Goal: Use online tool/utility: Utilize a website feature to perform a specific function

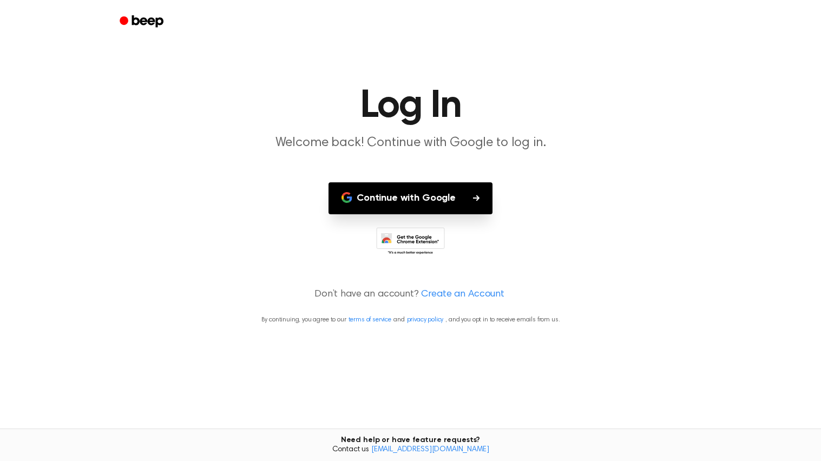
click at [409, 185] on button "Continue with Google" at bounding box center [411, 198] width 164 height 32
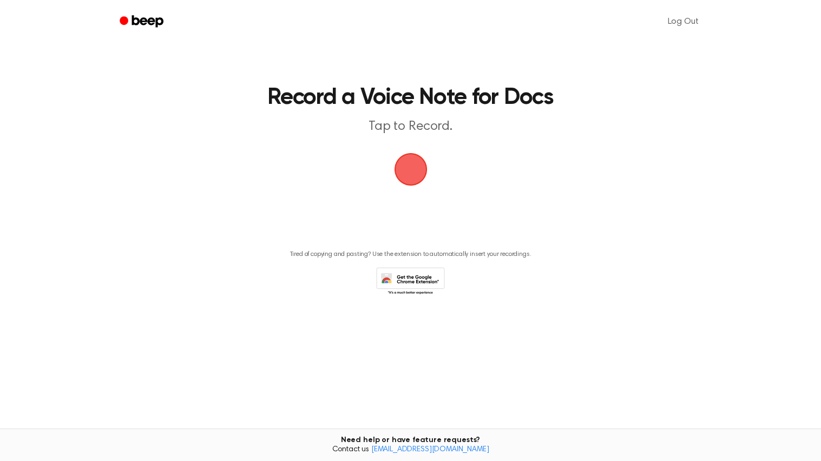
click at [413, 157] on span "button" at bounding box center [411, 169] width 30 height 30
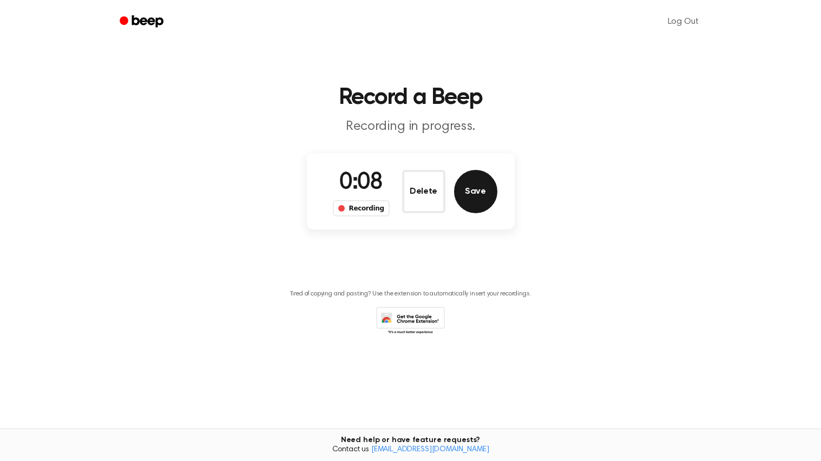
click at [469, 201] on button "Save" at bounding box center [475, 191] width 43 height 43
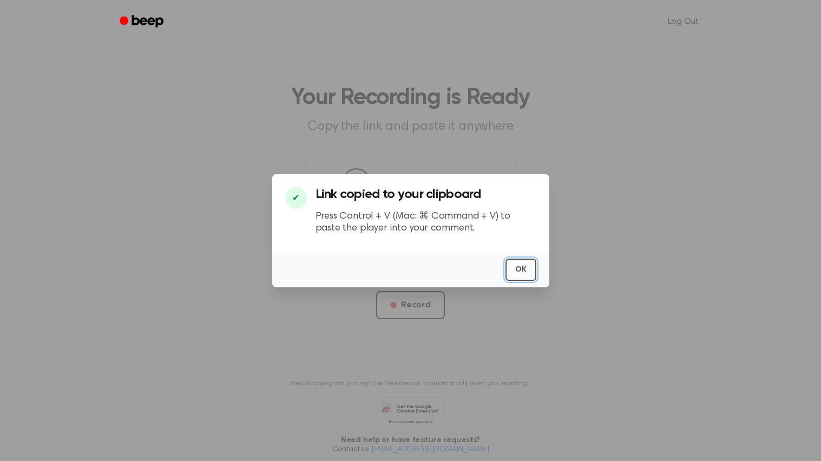
click at [520, 278] on button "OK" at bounding box center [521, 270] width 31 height 22
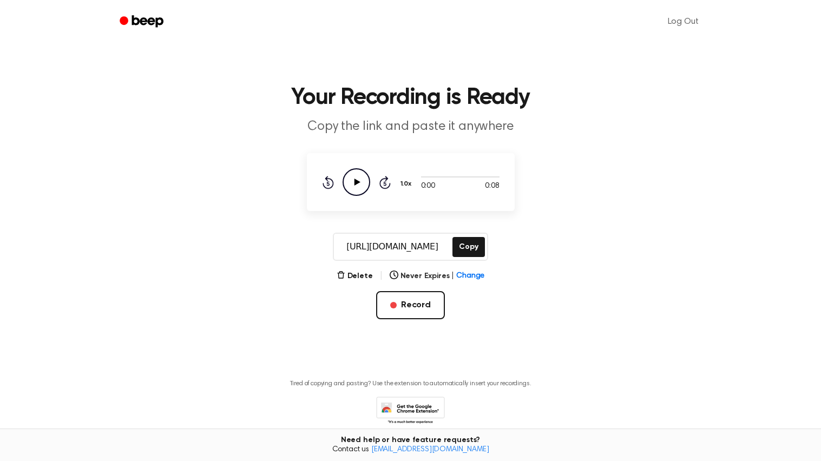
click at [350, 174] on icon "Play Audio" at bounding box center [357, 182] width 28 height 28
click at [350, 174] on icon "Pause Audio" at bounding box center [357, 182] width 28 height 28
click at [350, 177] on icon "Play Audio" at bounding box center [357, 182] width 28 height 28
click at [420, 177] on div "0:07 0:08 Your browser does not support the [object Object] element. 1.0x Rewin…" at bounding box center [411, 182] width 178 height 28
click at [359, 175] on icon "Play Audio" at bounding box center [357, 182] width 28 height 28
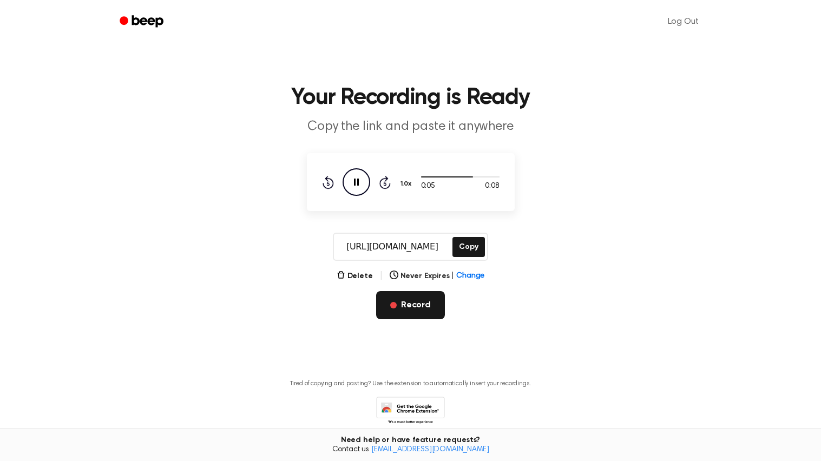
click at [396, 299] on button "Record" at bounding box center [410, 305] width 69 height 28
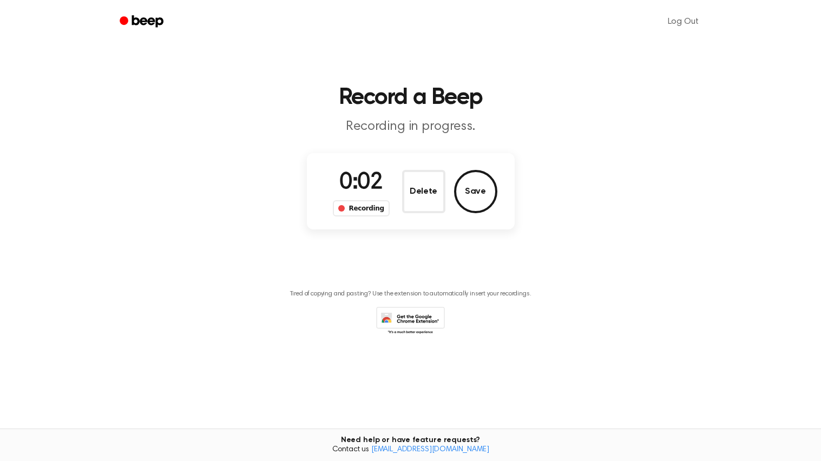
click at [370, 208] on div "Recording" at bounding box center [361, 208] width 57 height 16
click at [430, 190] on button "Delete" at bounding box center [423, 191] width 43 height 43
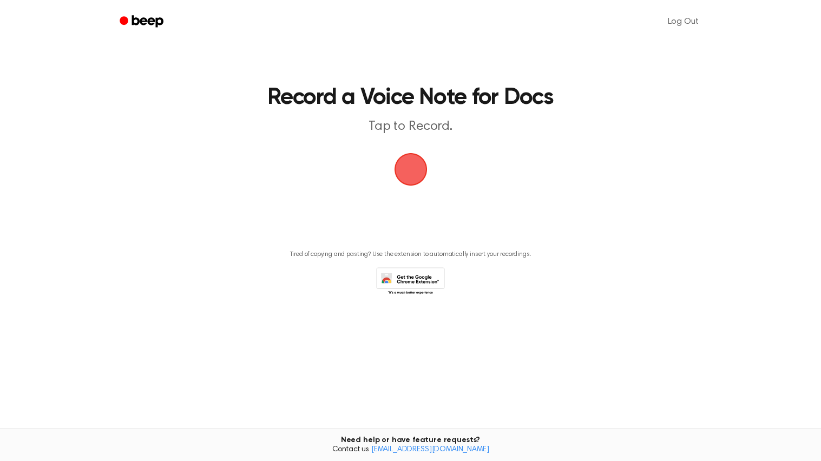
click at [419, 179] on span "button" at bounding box center [411, 169] width 30 height 30
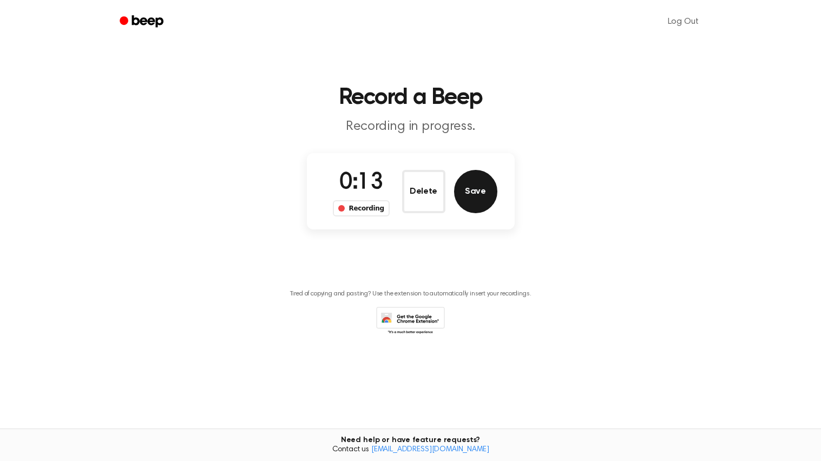
click at [474, 187] on button "Save" at bounding box center [475, 191] width 43 height 43
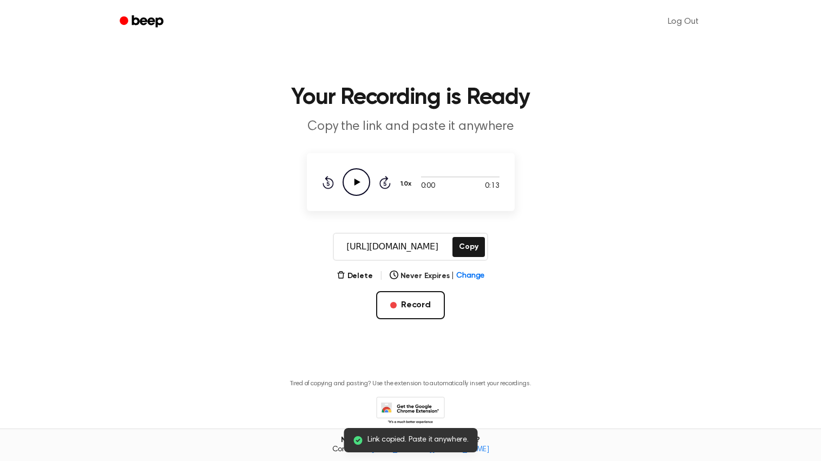
click at [358, 187] on icon "Play Audio" at bounding box center [357, 182] width 28 height 28
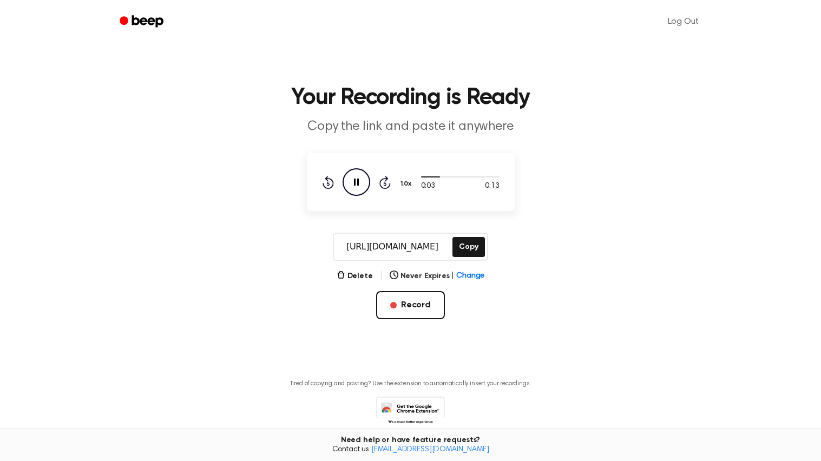
click at [358, 186] on icon "Pause Audio" at bounding box center [357, 182] width 28 height 28
click at [358, 186] on icon "Play Audio" at bounding box center [357, 182] width 28 height 28
click at [385, 181] on icon "Skip 5 seconds" at bounding box center [385, 182] width 12 height 14
click at [332, 183] on icon at bounding box center [328, 182] width 11 height 13
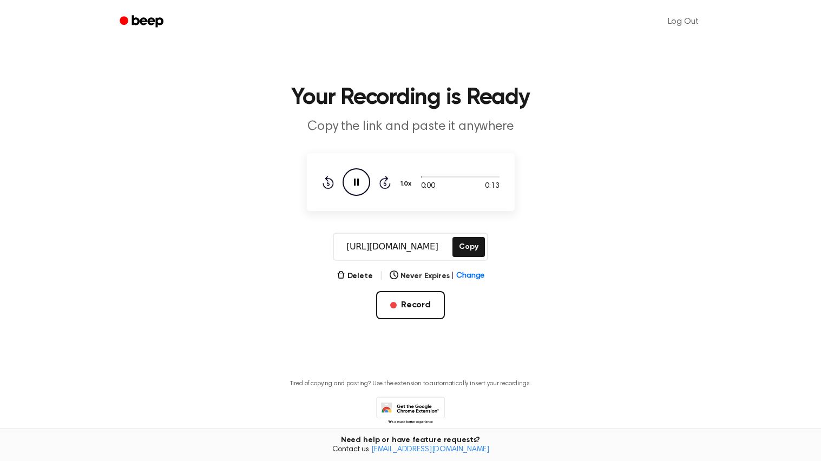
click at [332, 183] on icon at bounding box center [328, 182] width 11 height 13
click at [332, 181] on icon at bounding box center [328, 182] width 11 height 13
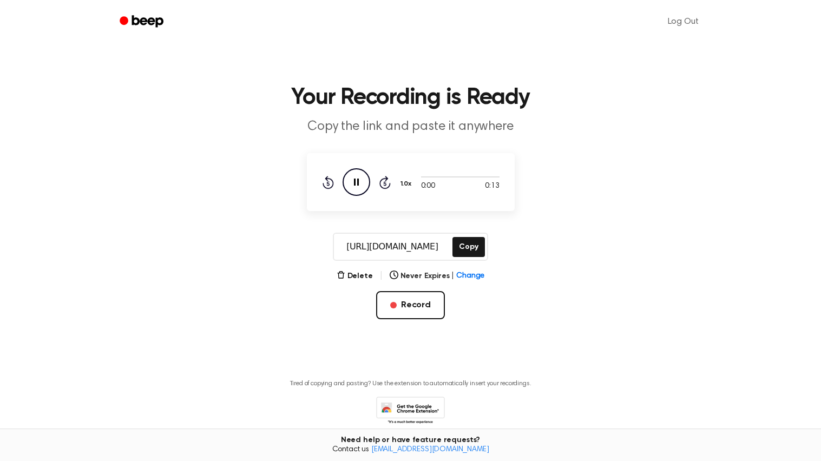
click at [332, 181] on icon at bounding box center [328, 182] width 11 height 13
click at [332, 182] on icon at bounding box center [328, 182] width 11 height 13
click at [408, 312] on button "Record" at bounding box center [410, 305] width 69 height 28
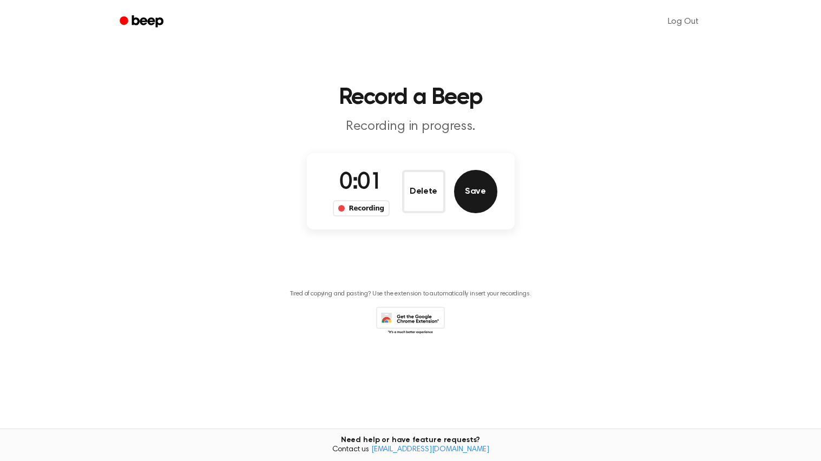
click at [465, 187] on button "Save" at bounding box center [475, 191] width 43 height 43
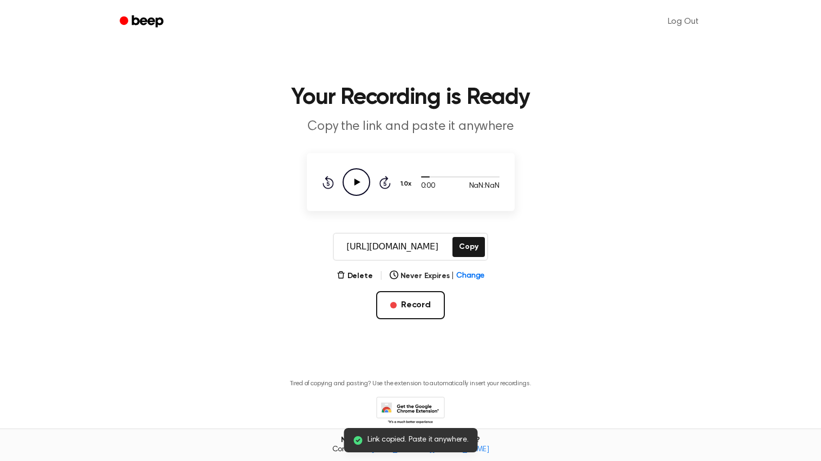
click at [356, 178] on icon "Play Audio" at bounding box center [357, 182] width 28 height 28
click at [356, 178] on icon "Pause Audio" at bounding box center [357, 182] width 28 height 28
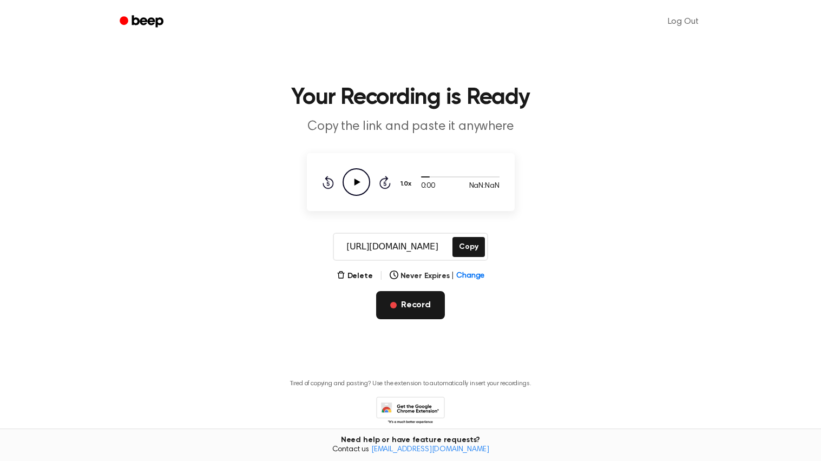
click at [428, 306] on button "Record" at bounding box center [410, 305] width 69 height 28
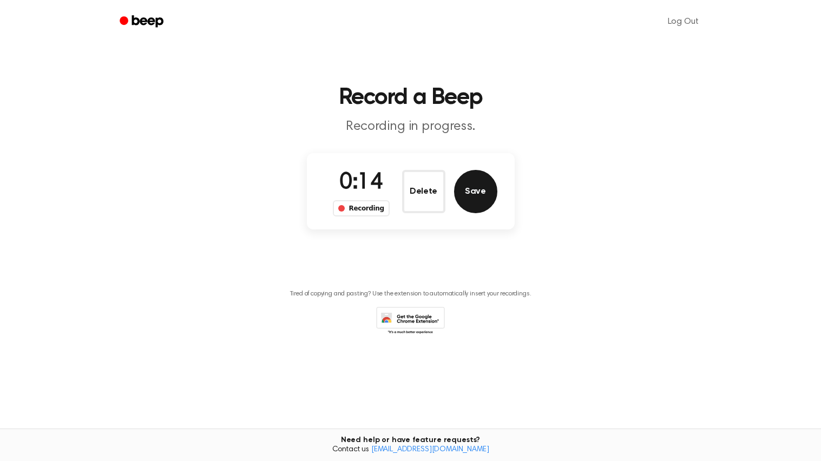
click at [479, 196] on button "Save" at bounding box center [475, 191] width 43 height 43
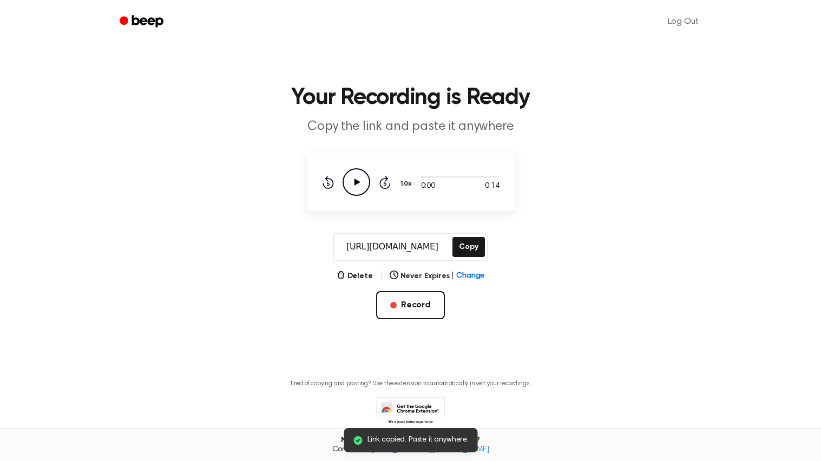
click at [355, 185] on icon "Play Audio" at bounding box center [357, 182] width 28 height 28
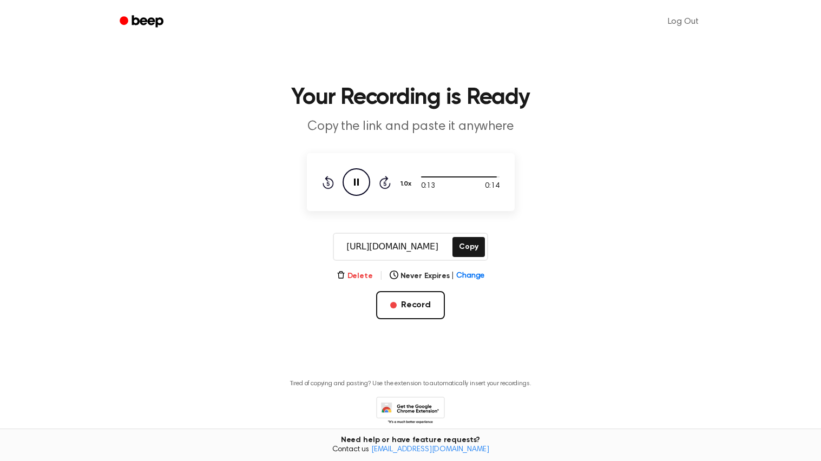
click at [344, 273] on icon "button" at bounding box center [340, 274] width 7 height 7
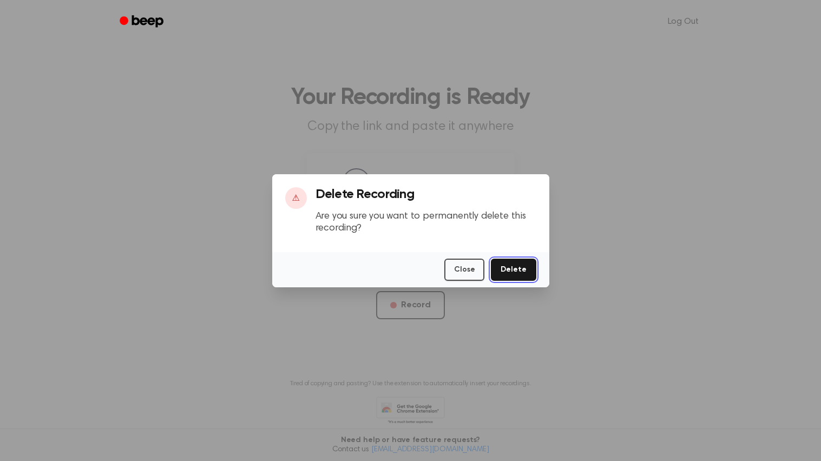
click at [503, 265] on button "Delete" at bounding box center [513, 270] width 45 height 22
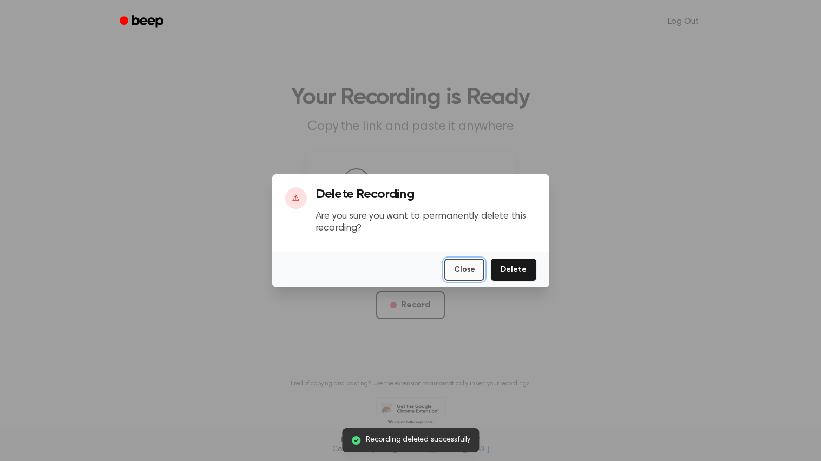
click at [473, 266] on button "Close" at bounding box center [465, 270] width 40 height 22
